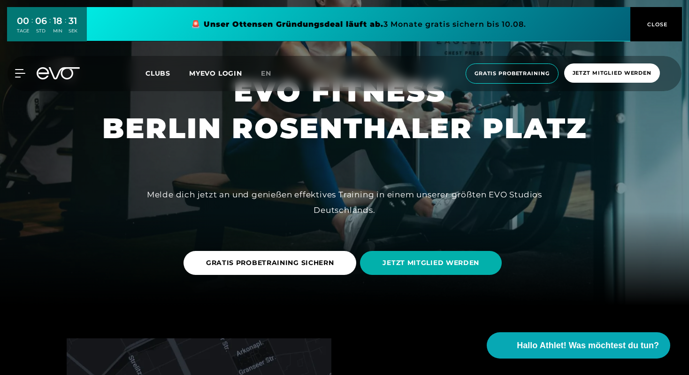
scroll to position [72, 0]
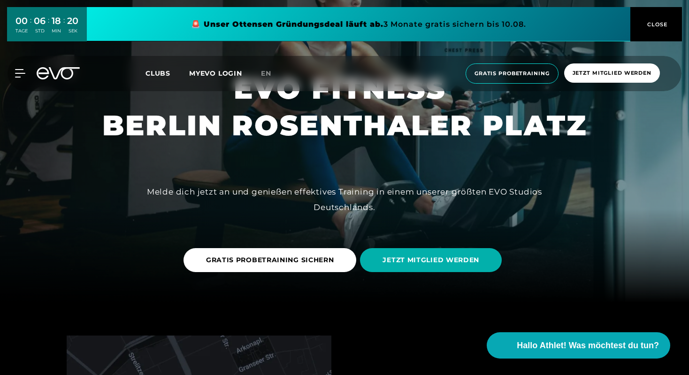
click at [495, 27] on link at bounding box center [359, 24] width 544 height 34
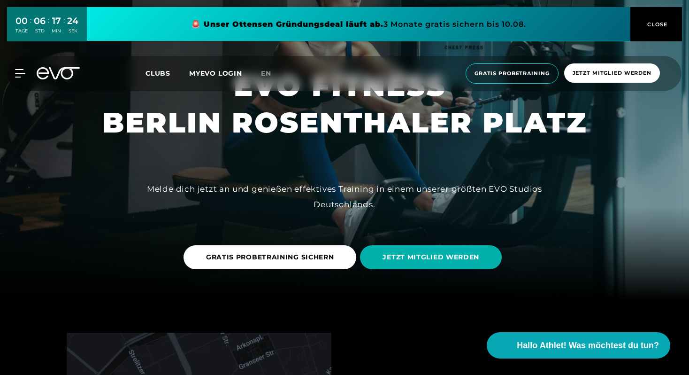
click at [151, 74] on span "Clubs" at bounding box center [158, 73] width 25 height 8
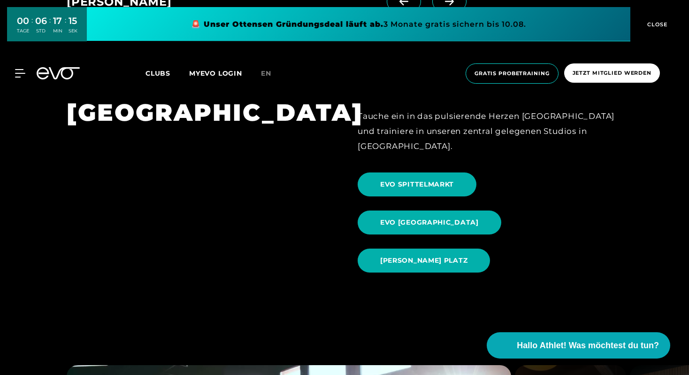
scroll to position [915, 0]
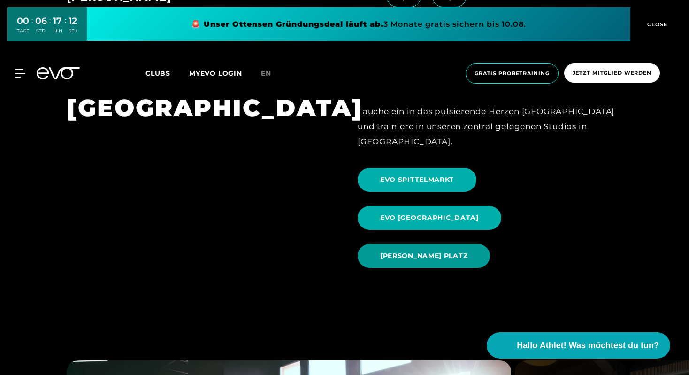
click at [429, 251] on span "EVO ROSENTHALER PLATZ" at bounding box center [423, 256] width 87 height 10
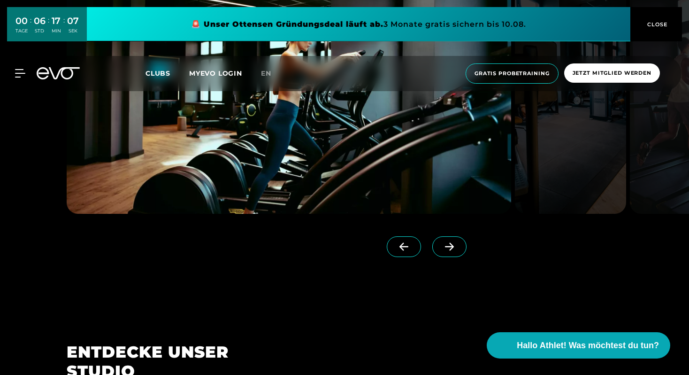
scroll to position [934, 0]
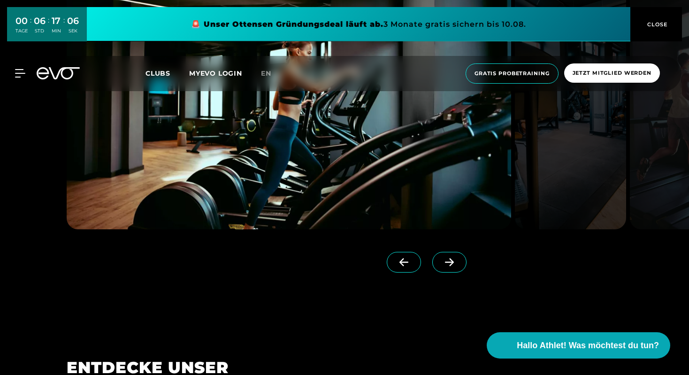
click at [438, 267] on span at bounding box center [450, 262] width 34 height 21
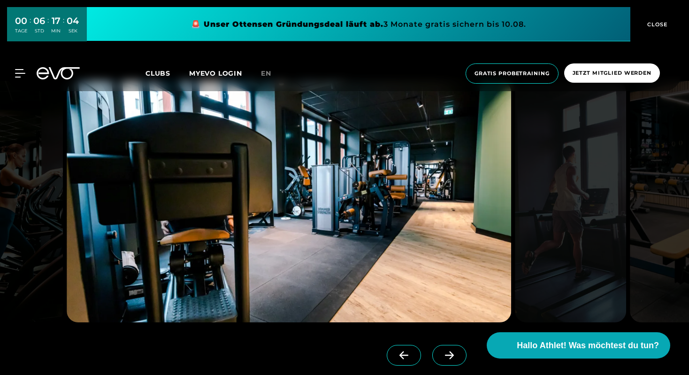
scroll to position [840, 0]
click at [441, 353] on icon at bounding box center [449, 355] width 16 height 8
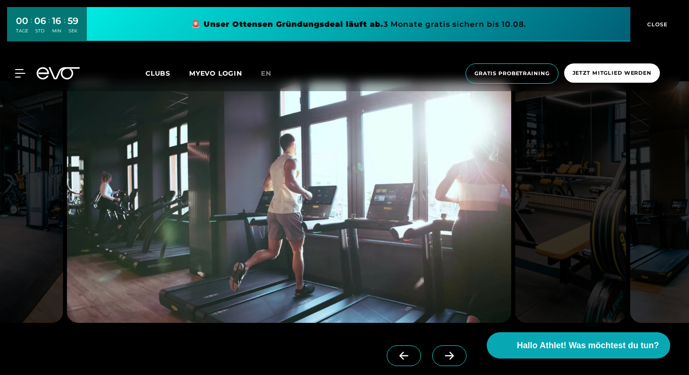
click at [441, 353] on icon at bounding box center [449, 355] width 16 height 8
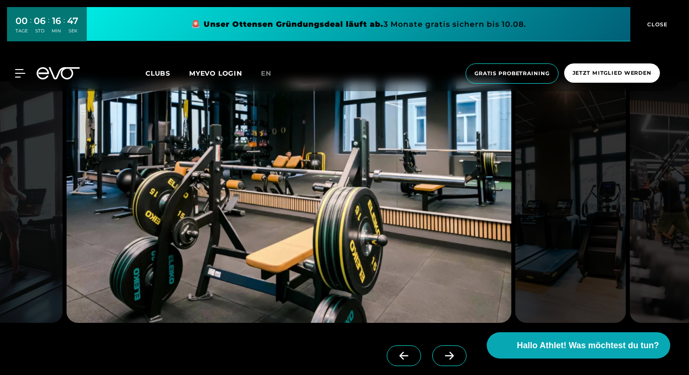
click at [441, 355] on icon at bounding box center [449, 355] width 16 height 8
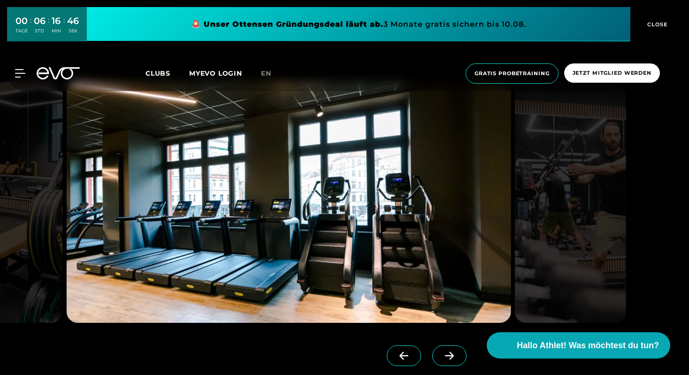
click at [441, 355] on icon at bounding box center [449, 355] width 16 height 8
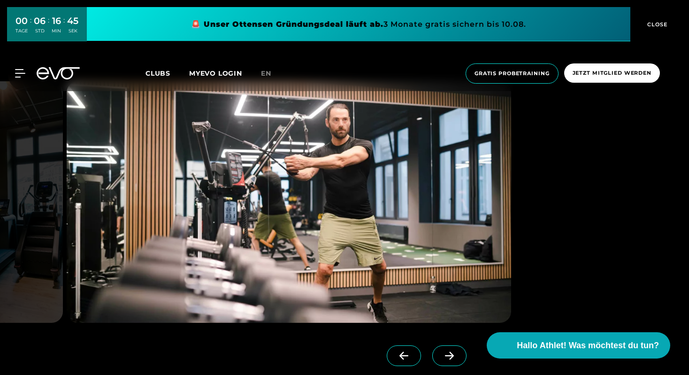
click at [441, 355] on icon at bounding box center [449, 355] width 16 height 8
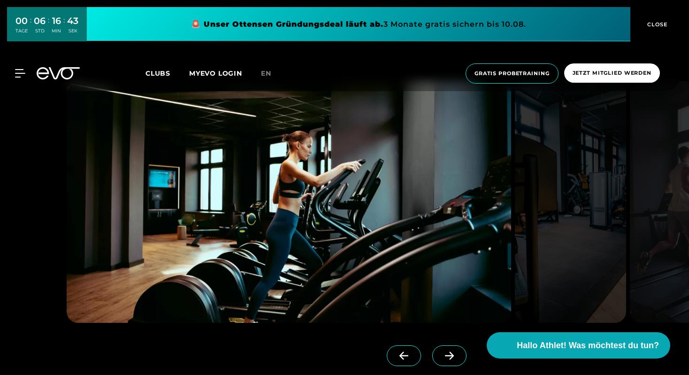
click at [445, 354] on icon at bounding box center [449, 356] width 9 height 8
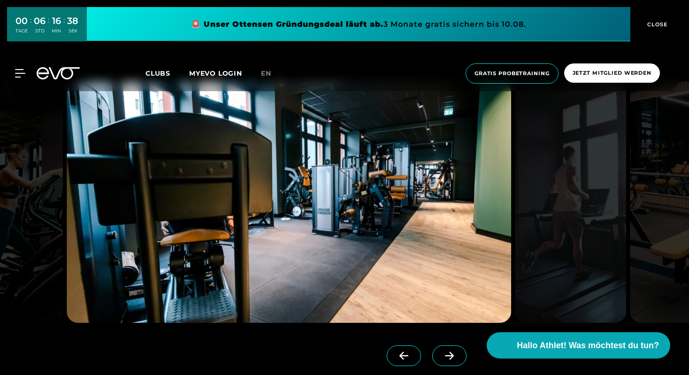
click at [445, 354] on icon at bounding box center [449, 356] width 9 height 8
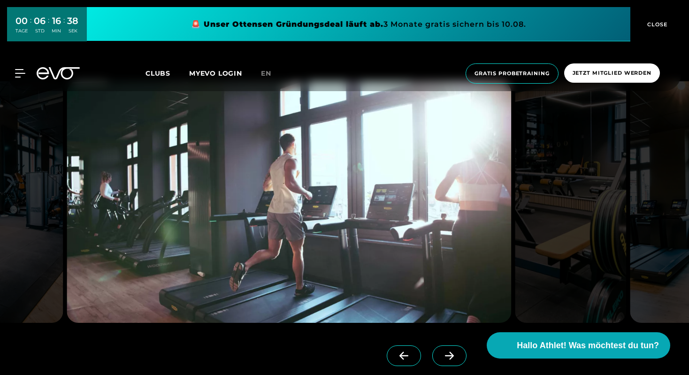
click at [445, 354] on icon at bounding box center [449, 356] width 9 height 8
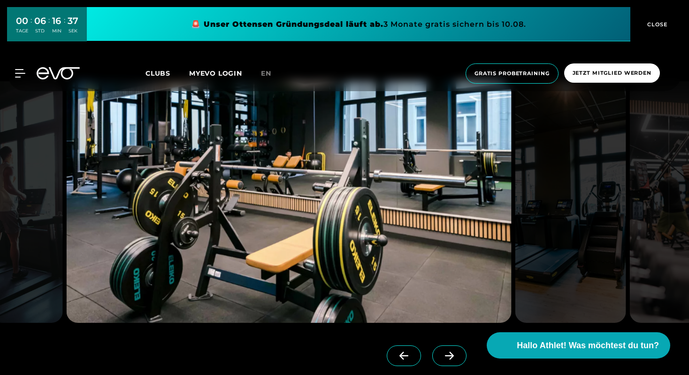
click at [445, 354] on icon at bounding box center [449, 356] width 9 height 8
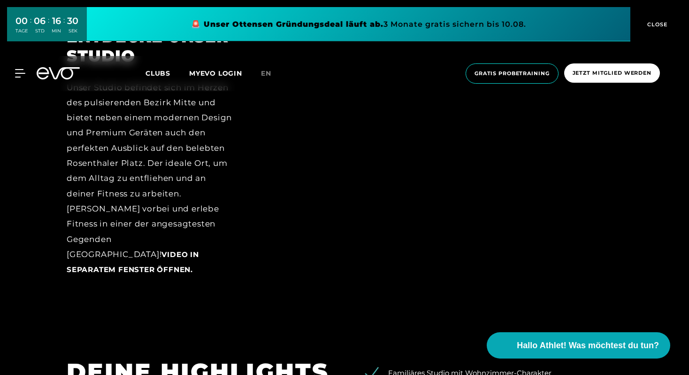
scroll to position [1459, 0]
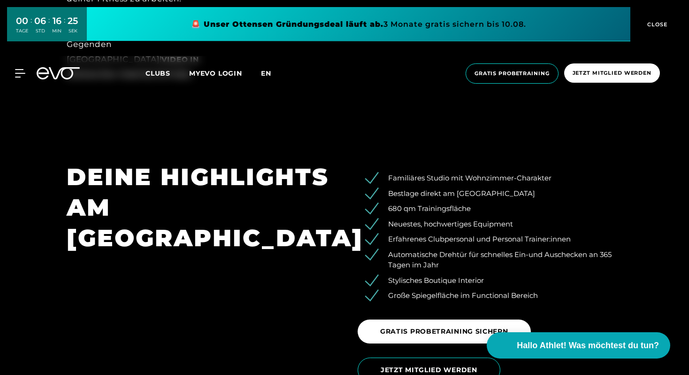
click at [269, 73] on span "en" at bounding box center [266, 73] width 10 height 8
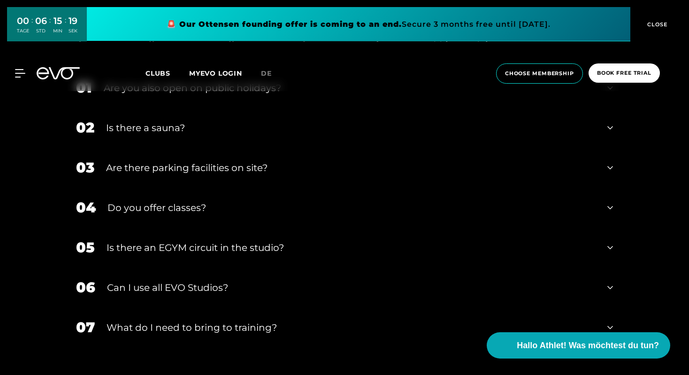
scroll to position [3356, 0]
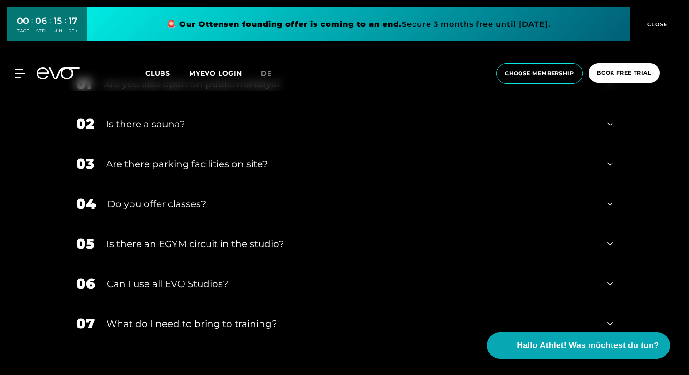
click at [157, 277] on div "Can I use all EVO Studios?" at bounding box center [351, 284] width 489 height 14
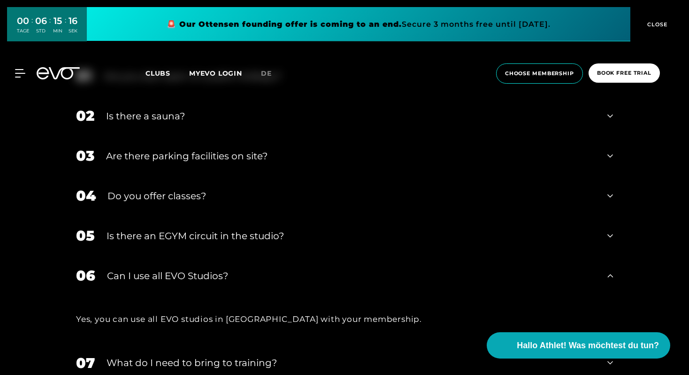
scroll to position [3370, 0]
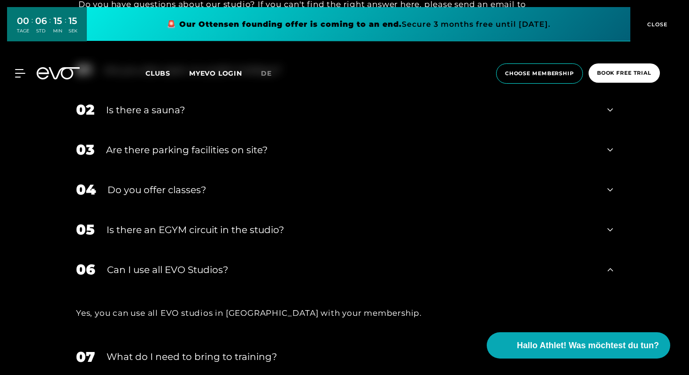
click at [147, 349] on div "What do I need to bring to training?" at bounding box center [351, 356] width 489 height 14
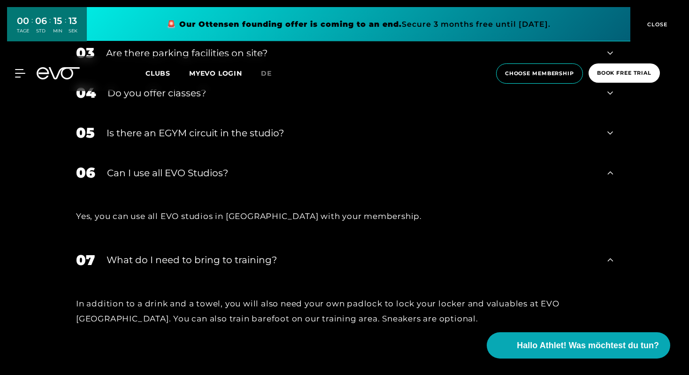
scroll to position [3404, 0]
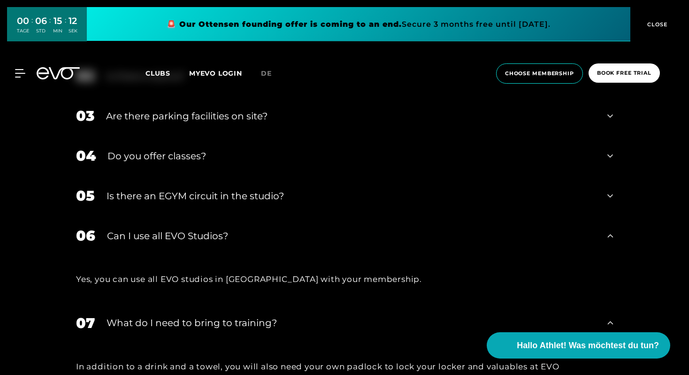
click at [164, 229] on div "Can I use all EVO Studios?" at bounding box center [351, 236] width 489 height 14
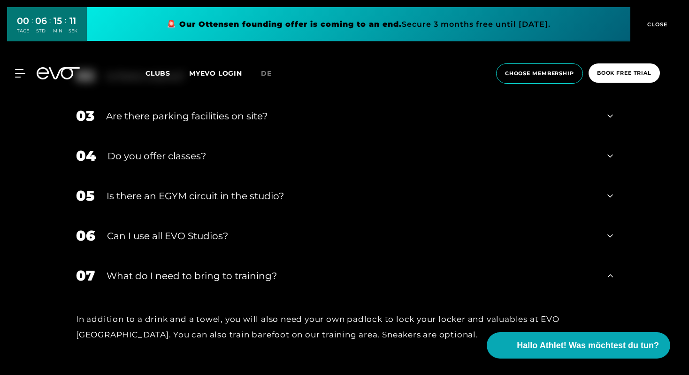
click at [174, 189] on div "Is there an EGYM circuit in the studio?" at bounding box center [351, 196] width 489 height 14
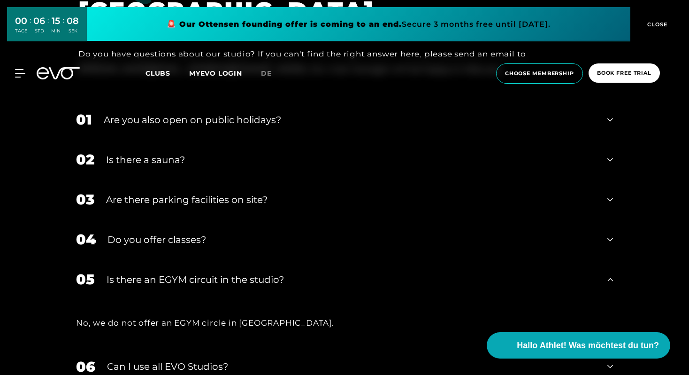
scroll to position [3318, 0]
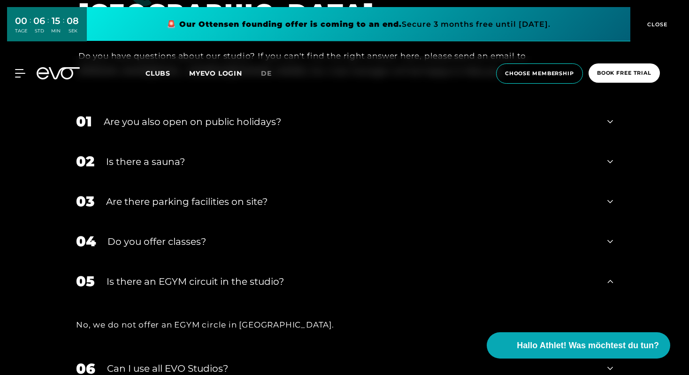
click at [155, 234] on div "Do you offer classes?" at bounding box center [352, 241] width 488 height 14
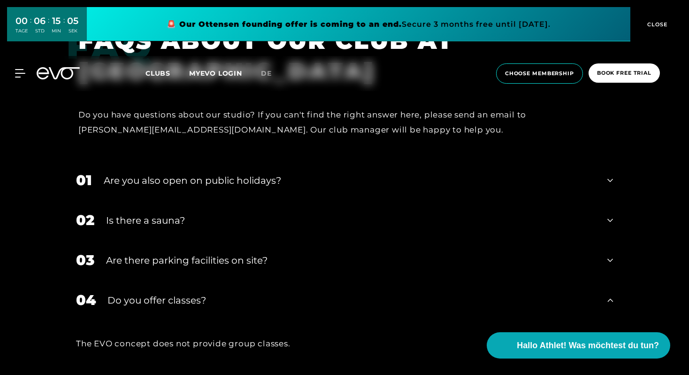
scroll to position [3248, 0]
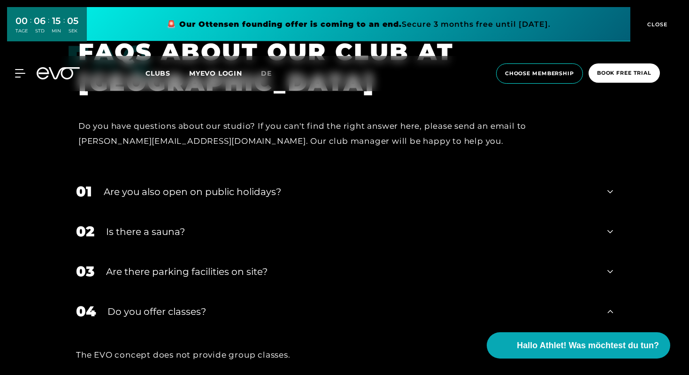
click at [149, 264] on div "Are there parking facilities on site?" at bounding box center [351, 271] width 490 height 14
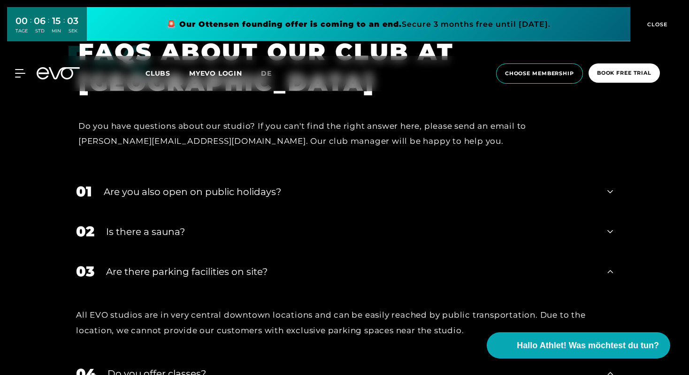
click at [161, 224] on div "Is there a sauna?" at bounding box center [351, 231] width 490 height 14
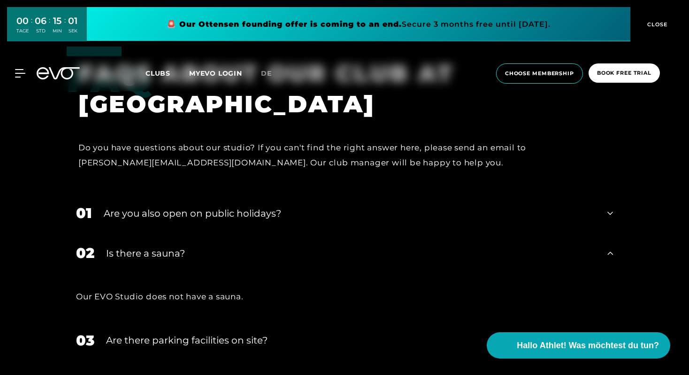
scroll to position [3219, 0]
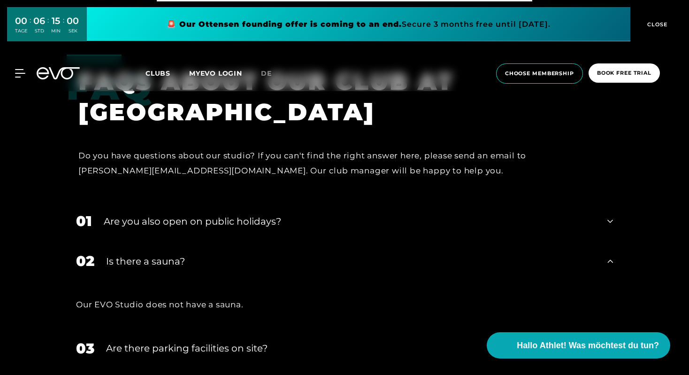
click at [172, 214] on div "Are you also open on public holidays?" at bounding box center [350, 221] width 492 height 14
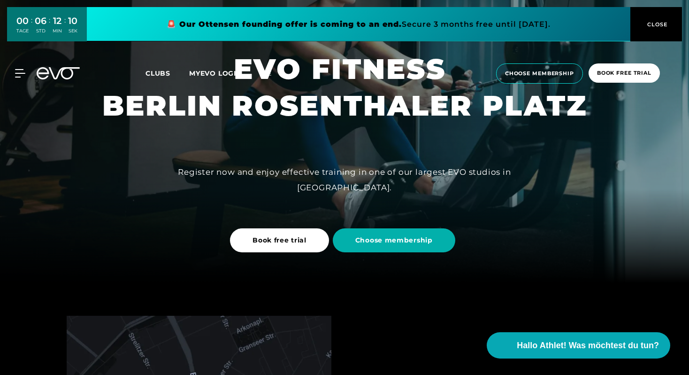
scroll to position [0, 0]
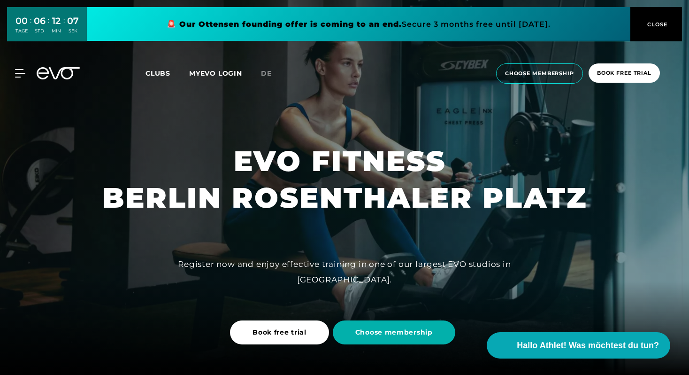
click at [163, 75] on span "Clubs" at bounding box center [158, 73] width 25 height 8
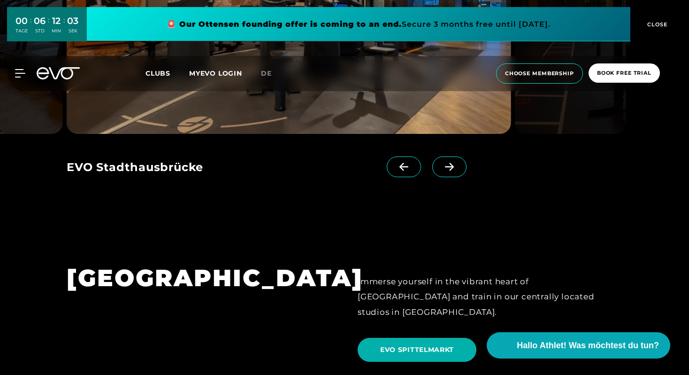
scroll to position [898, 0]
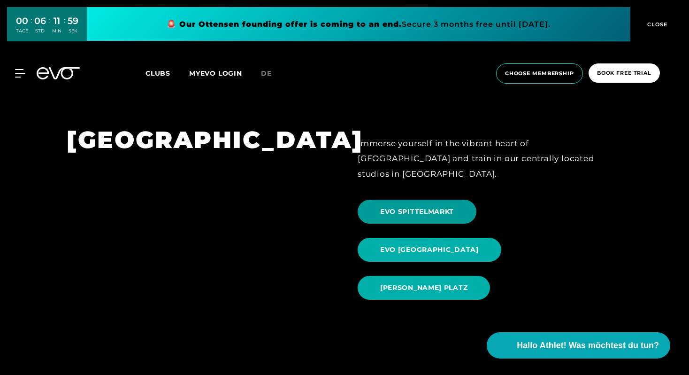
click at [427, 207] on span "EVO SPITTELMARKT" at bounding box center [417, 212] width 74 height 10
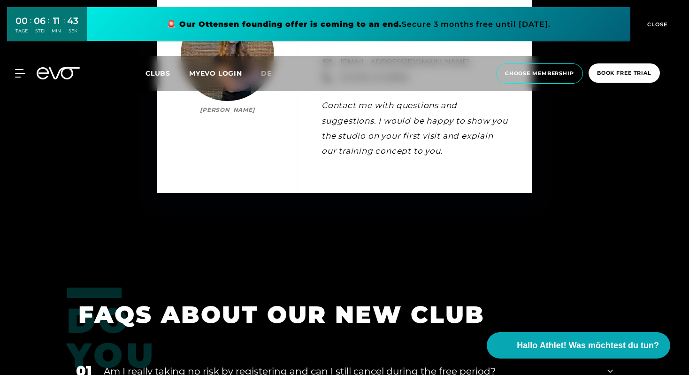
scroll to position [3098, 0]
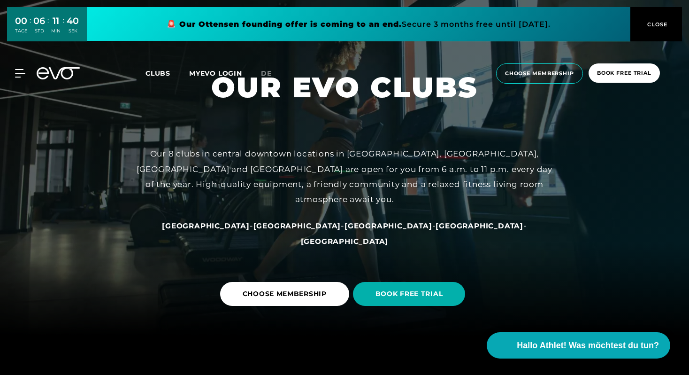
scroll to position [41, 0]
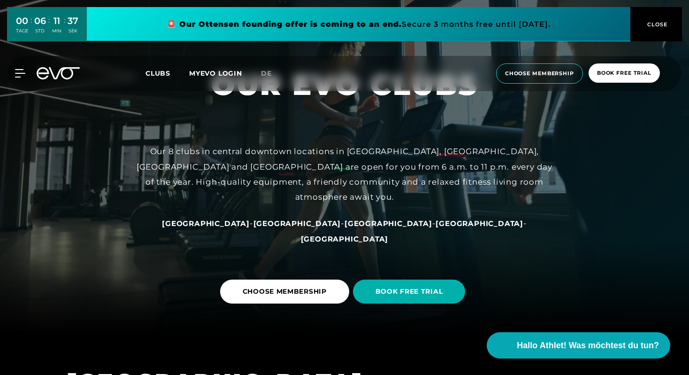
click at [13, 68] on div "MyEVO Login About Memberships free trial DAYPASS EVO Studios Düsseldorf Berlin …" at bounding box center [345, 73] width 686 height 35
click at [18, 72] on icon at bounding box center [22, 73] width 14 height 8
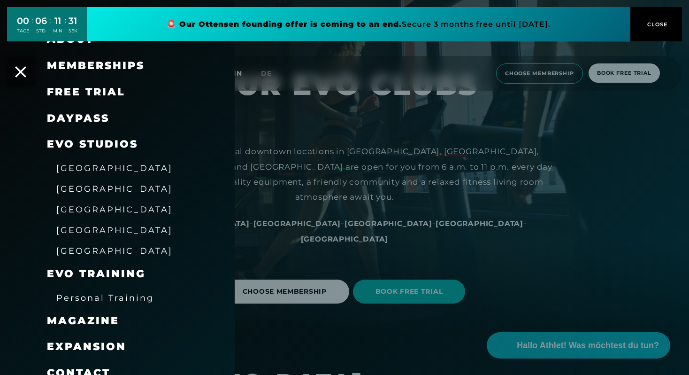
scroll to position [39, 0]
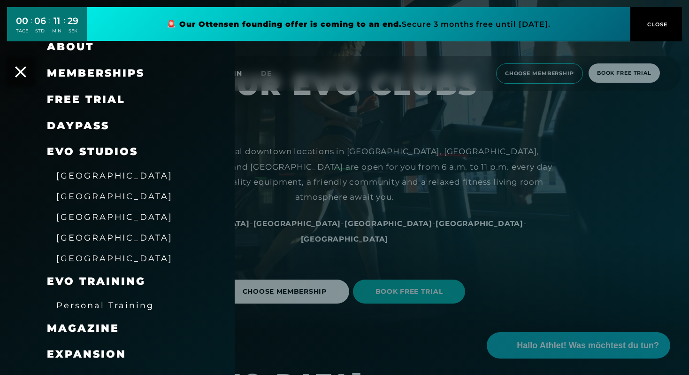
click at [80, 197] on span "[GEOGRAPHIC_DATA]" at bounding box center [114, 196] width 116 height 10
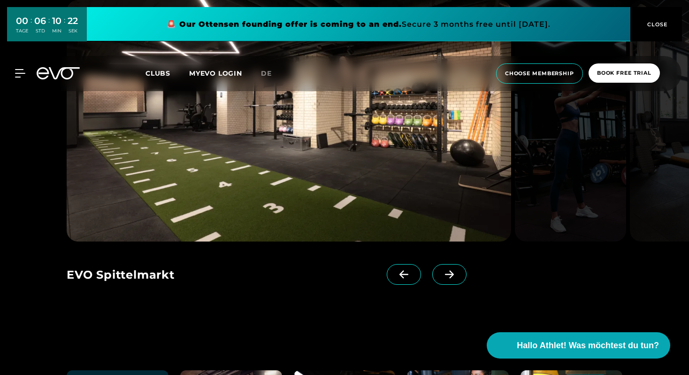
scroll to position [2160, 0]
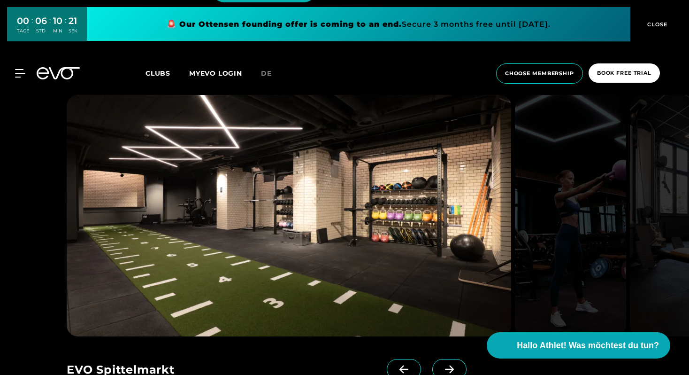
click at [439, 359] on span at bounding box center [450, 369] width 34 height 21
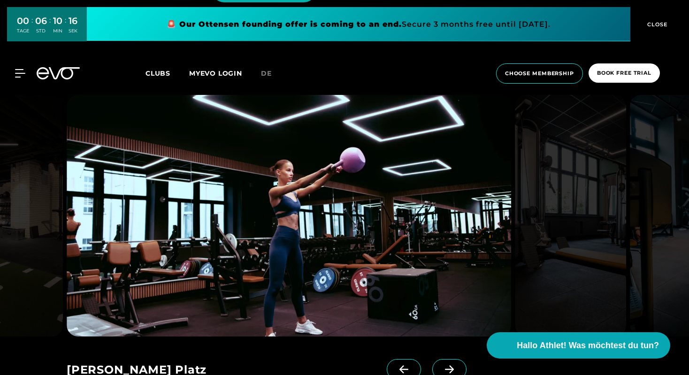
click at [439, 359] on span at bounding box center [450, 369] width 34 height 21
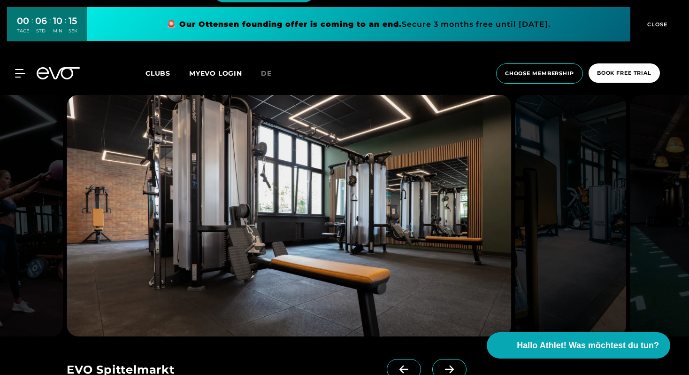
click at [439, 359] on span at bounding box center [450, 369] width 34 height 21
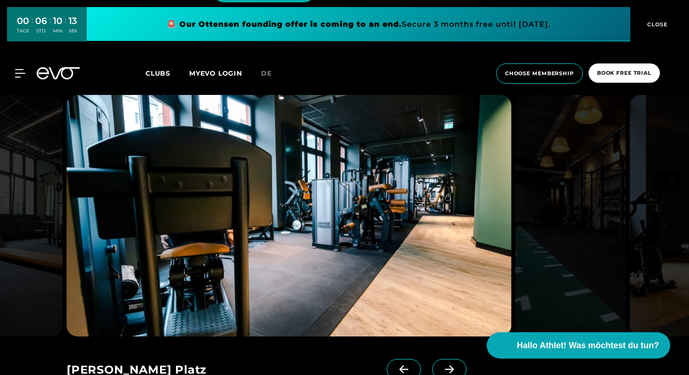
click at [439, 359] on span at bounding box center [450, 369] width 34 height 21
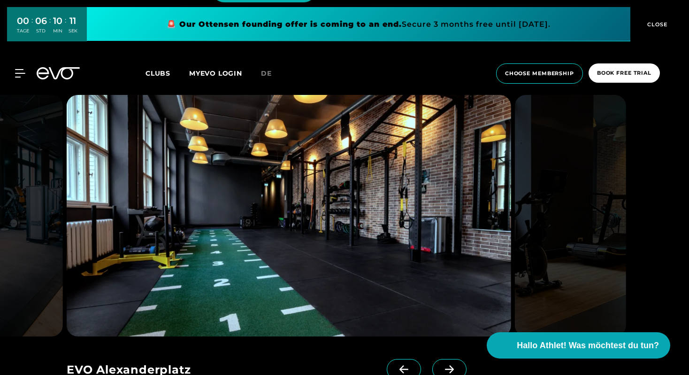
click at [439, 359] on span at bounding box center [450, 369] width 34 height 21
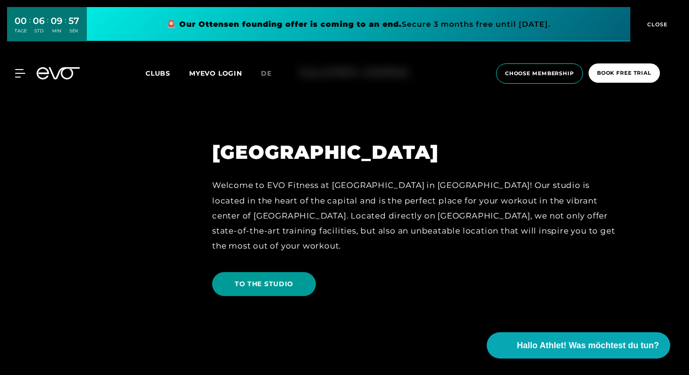
scroll to position [910, 0]
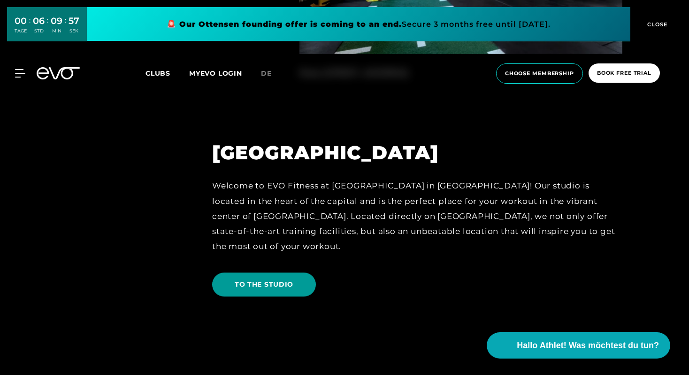
click at [235, 279] on span "TO THE STUDIO" at bounding box center [264, 284] width 59 height 10
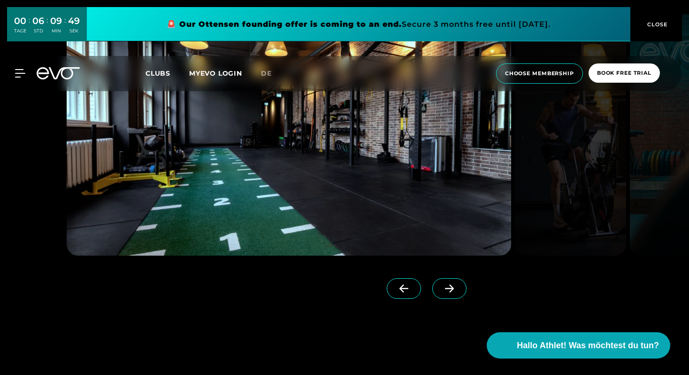
scroll to position [834, 0]
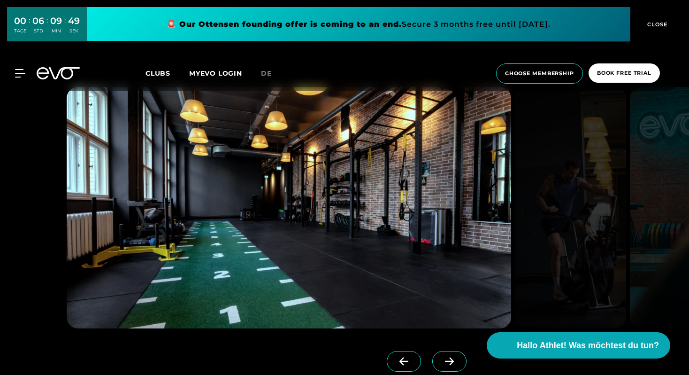
click at [441, 358] on icon at bounding box center [449, 361] width 16 height 8
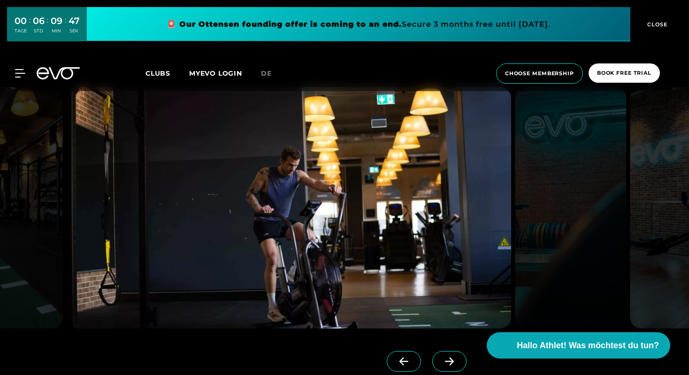
click at [441, 358] on icon at bounding box center [449, 361] width 16 height 8
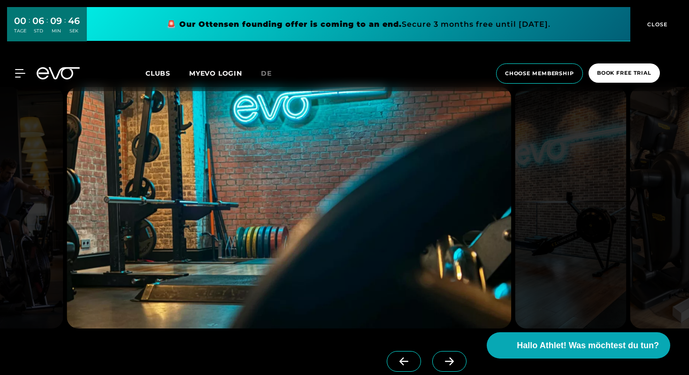
click at [441, 358] on icon at bounding box center [449, 361] width 16 height 8
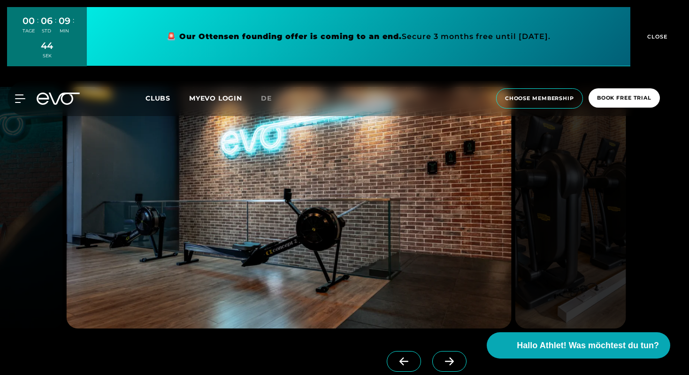
click at [441, 358] on icon at bounding box center [449, 361] width 16 height 8
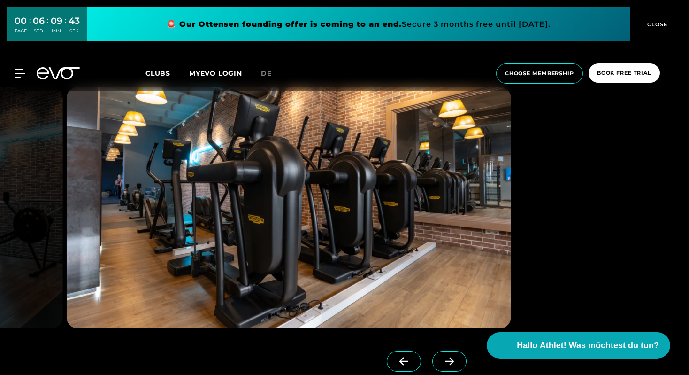
click at [441, 358] on icon at bounding box center [449, 361] width 16 height 8
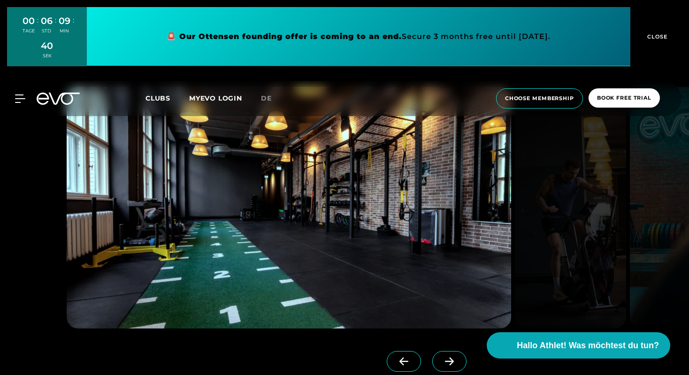
click at [441, 358] on icon at bounding box center [449, 361] width 16 height 8
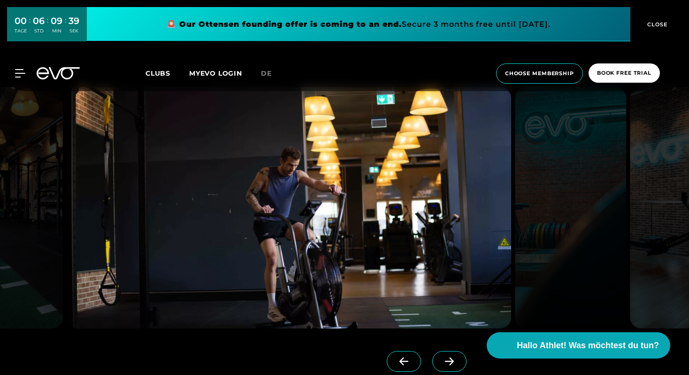
click at [441, 358] on icon at bounding box center [449, 361] width 16 height 8
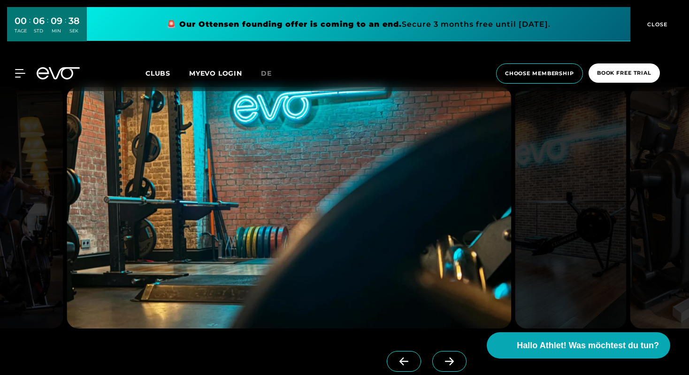
click at [441, 358] on icon at bounding box center [449, 361] width 16 height 8
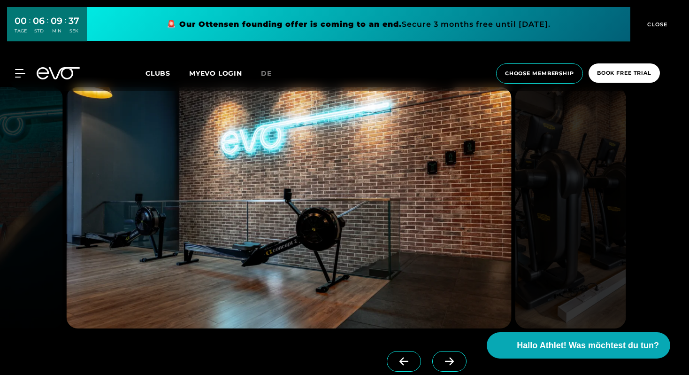
click at [441, 358] on icon at bounding box center [449, 361] width 16 height 8
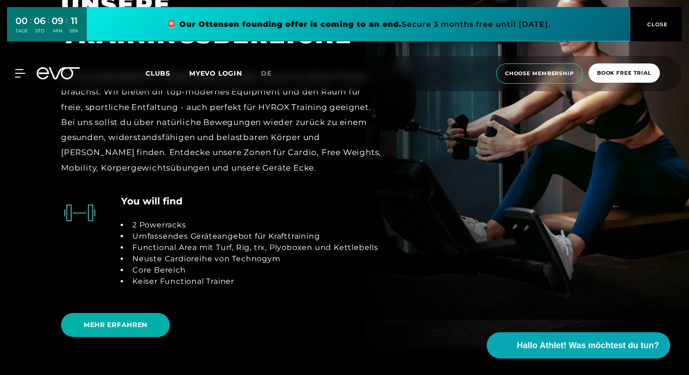
scroll to position [1907, 0]
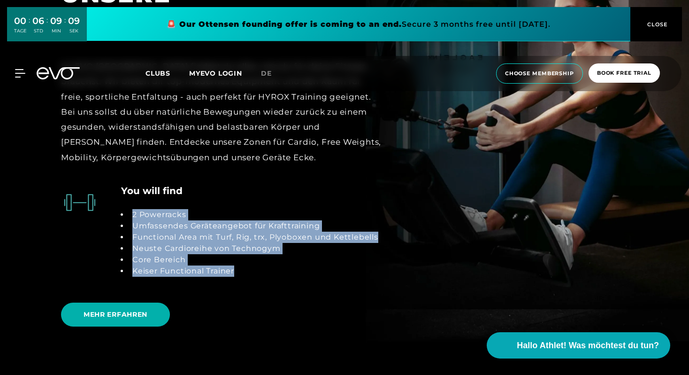
drag, startPoint x: 236, startPoint y: 273, endPoint x: 133, endPoint y: 211, distance: 119.4
click at [133, 211] on ul "2 Powerracks Umfassendes Geräteangebot für Krafttraining Functional Area mit Tu…" at bounding box center [249, 243] width 257 height 68
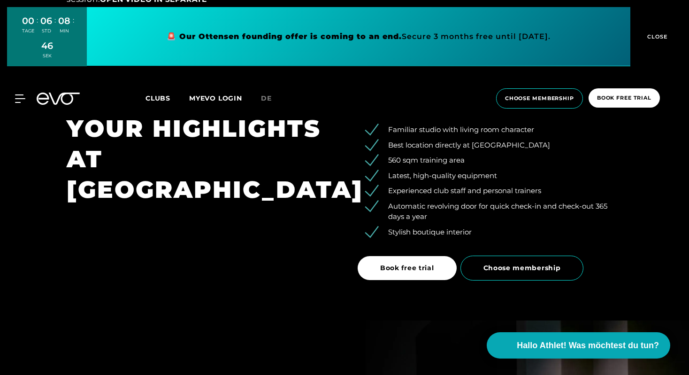
scroll to position [1484, 0]
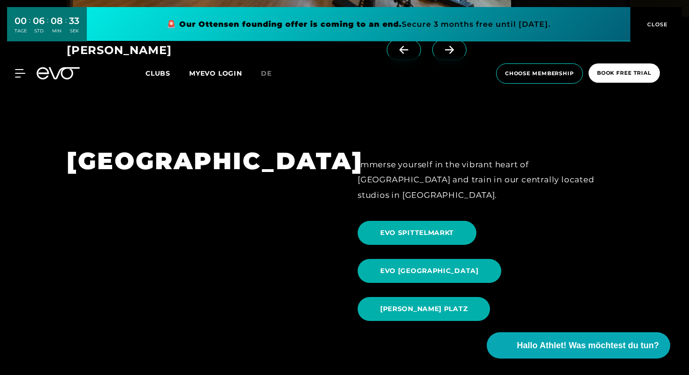
scroll to position [901, 0]
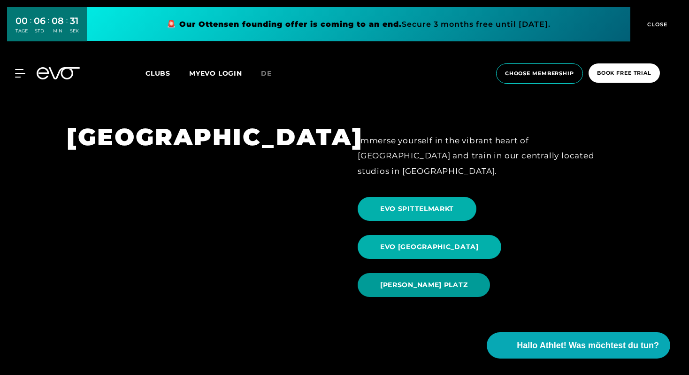
click at [484, 273] on span "EVO ROSENTHALER PLATZ" at bounding box center [424, 285] width 132 height 24
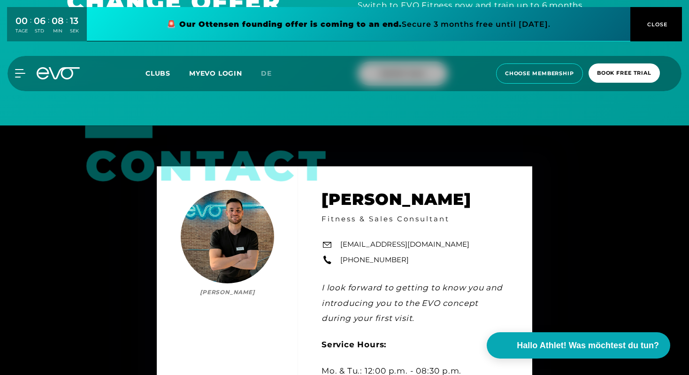
scroll to position [2626, 0]
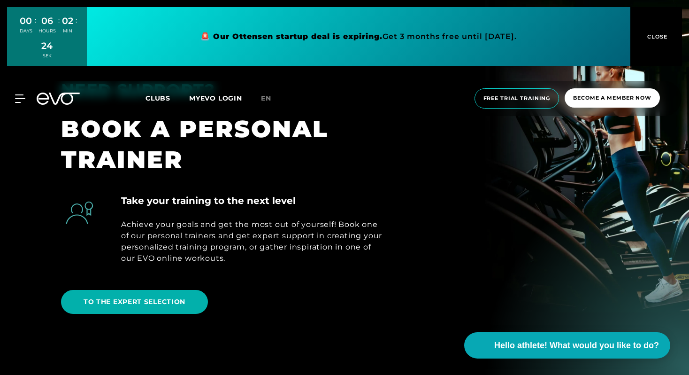
scroll to position [378, 0]
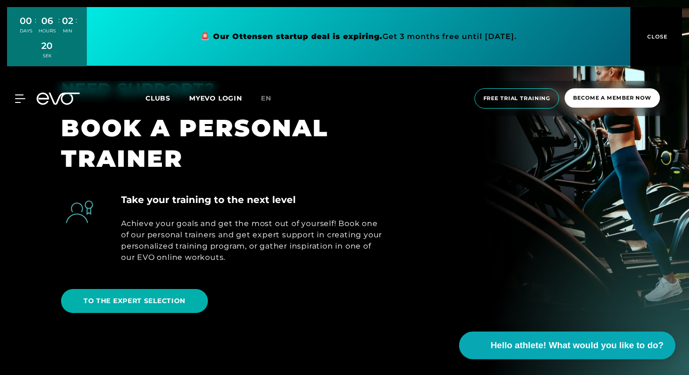
click at [551, 348] on font "Hello athlete! What would you like to do?" at bounding box center [577, 345] width 173 height 10
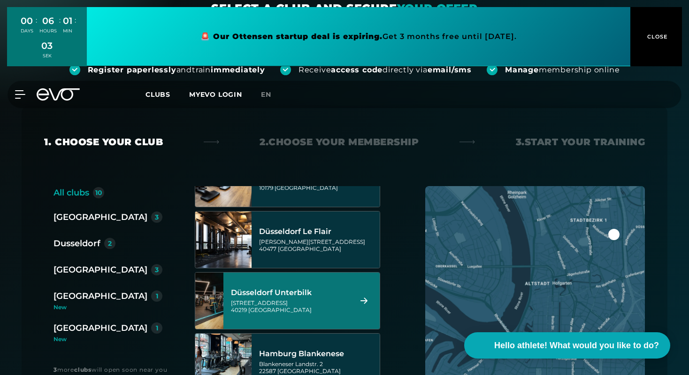
scroll to position [163, 0]
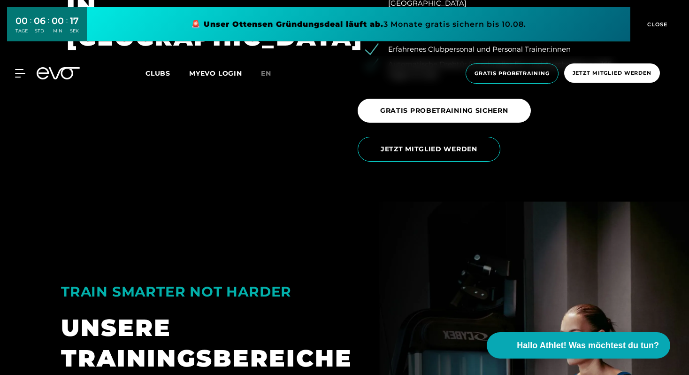
scroll to position [1608, 0]
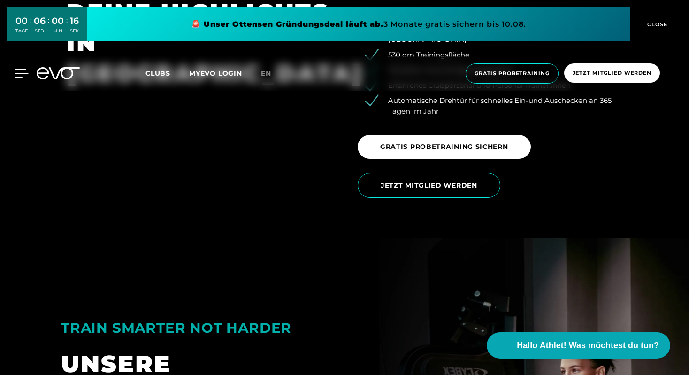
click at [16, 76] on icon at bounding box center [22, 73] width 14 height 8
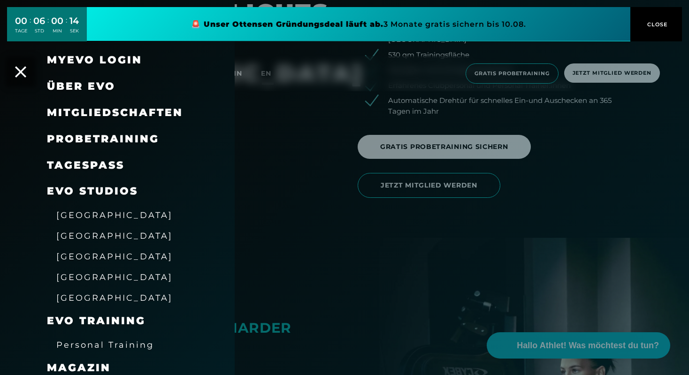
click at [81, 239] on span "[GEOGRAPHIC_DATA]" at bounding box center [114, 236] width 116 height 10
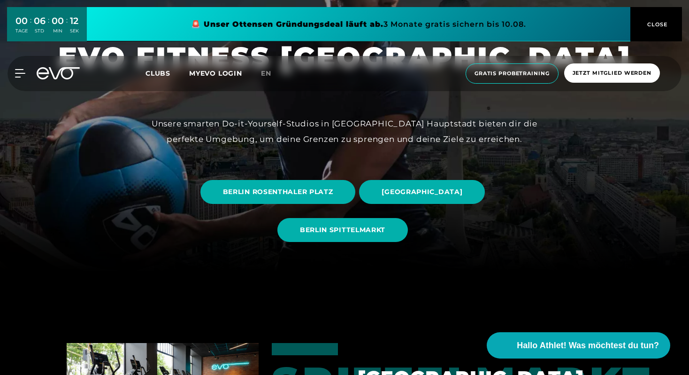
scroll to position [117, 0]
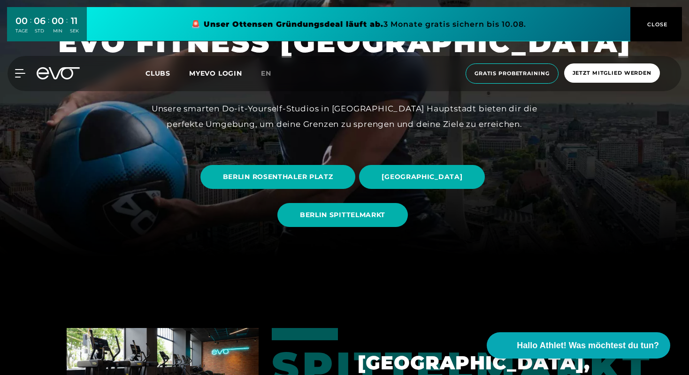
click at [314, 189] on link "BERLIN ROSENTHALER PLATZ" at bounding box center [280, 177] width 159 height 38
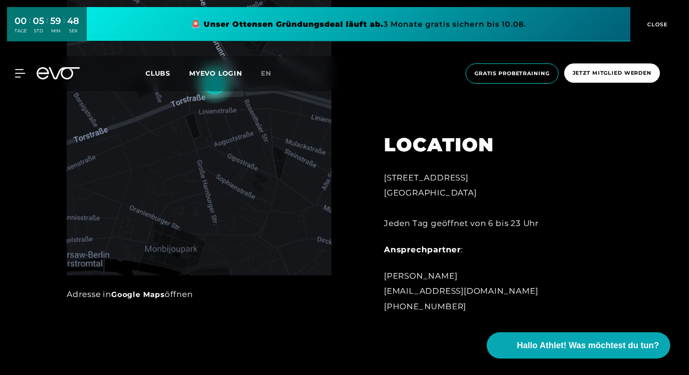
scroll to position [510, 0]
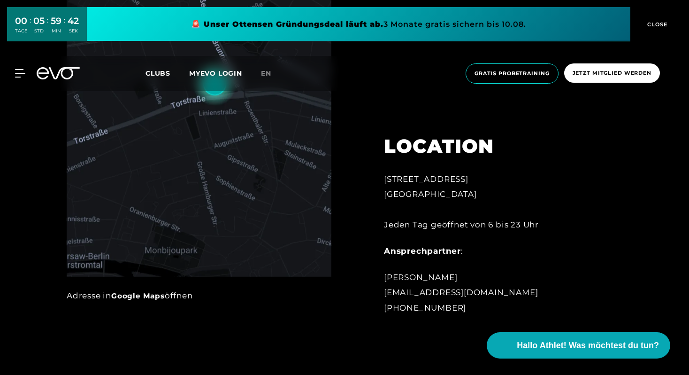
drag, startPoint x: 450, startPoint y: 308, endPoint x: 379, endPoint y: 311, distance: 71.5
click at [379, 311] on div "LOCATION [STREET_ADDRESS][GEOGRAPHIC_DATA] Tag geöffnet von 6 bis 23 Uhr Anspre…" at bounding box center [487, 218] width 233 height 215
copy div "[PHONE_NUMBER]"
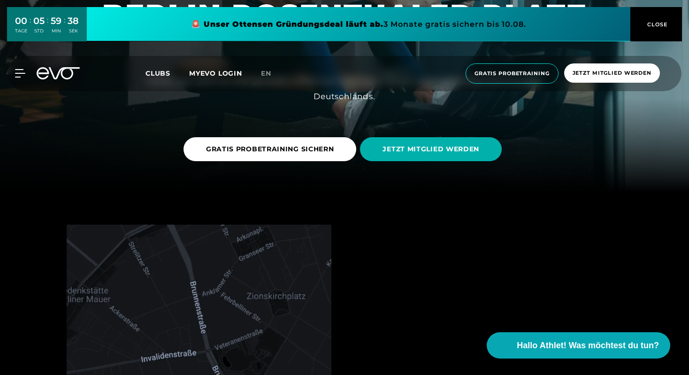
scroll to position [0, 0]
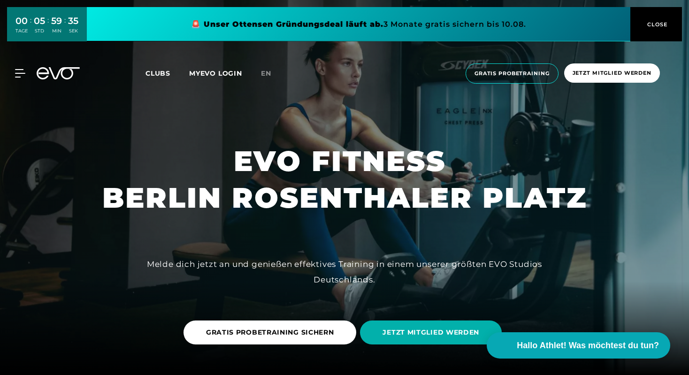
click at [23, 79] on div "MyEVO Login Über EVO Mitgliedschaften Probetraining TAGESPASS EVO Studios [GEOG…" at bounding box center [345, 73] width 686 height 35
click at [22, 77] on div "MyEVO Login Über EVO Mitgliedschaften Probetraining TAGESPASS EVO Studios [GEOG…" at bounding box center [345, 73] width 686 height 35
click at [20, 76] on icon at bounding box center [22, 73] width 14 height 8
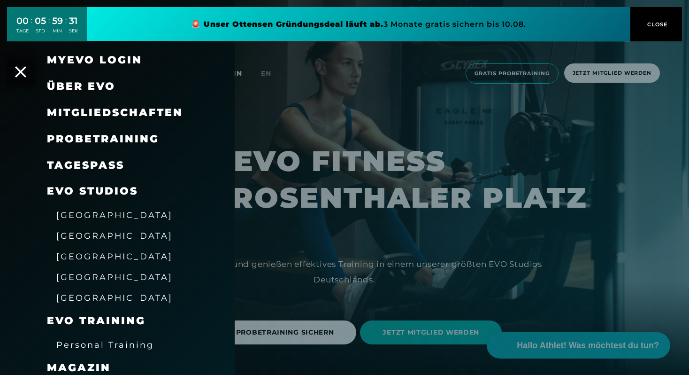
click at [388, 83] on div at bounding box center [344, 187] width 689 height 375
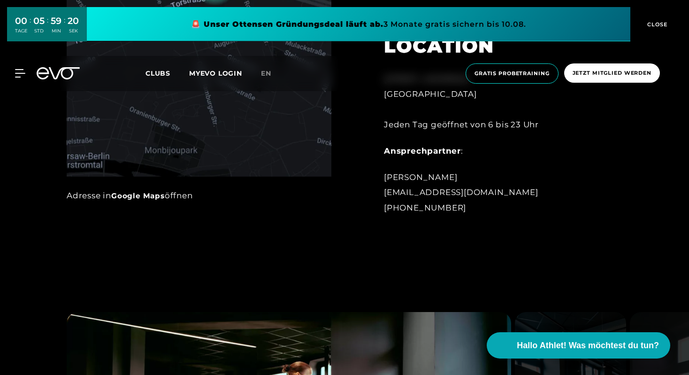
scroll to position [610, 0]
